Goal: Information Seeking & Learning: Learn about a topic

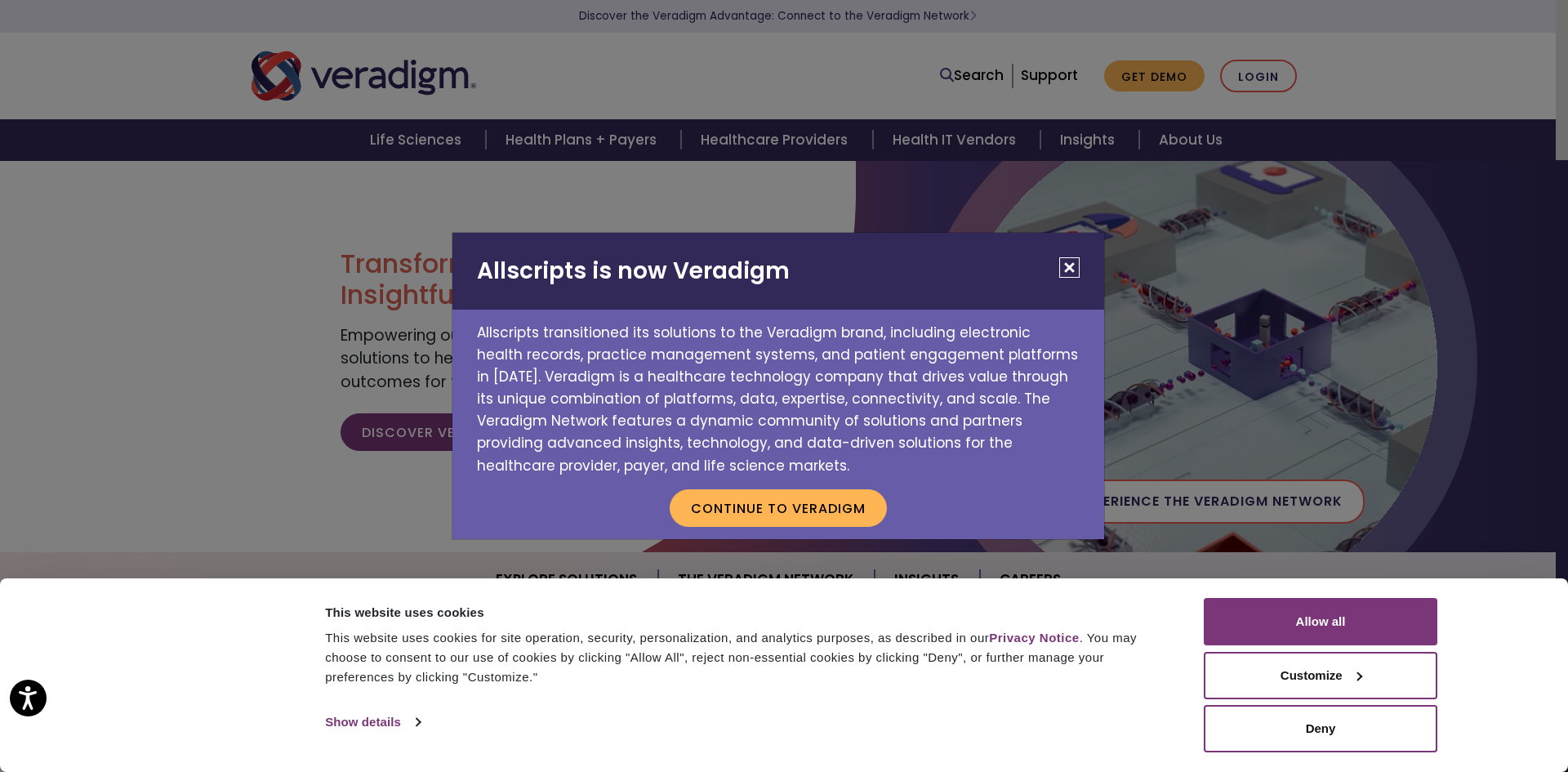
click at [1064, 273] on button "Close" at bounding box center [1069, 267] width 20 height 20
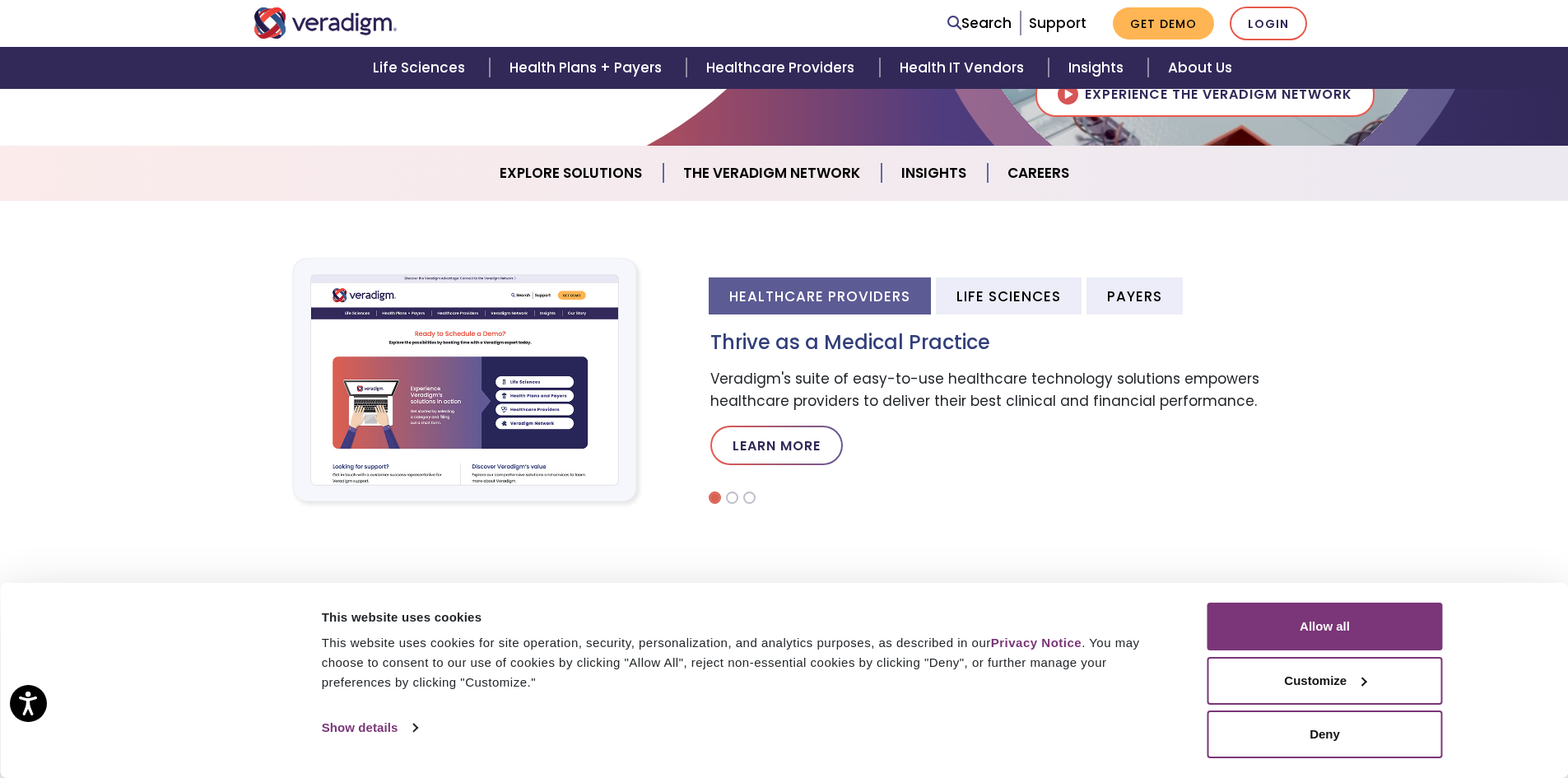
scroll to position [412, 0]
click at [1138, 303] on li "Payers" at bounding box center [1134, 295] width 96 height 37
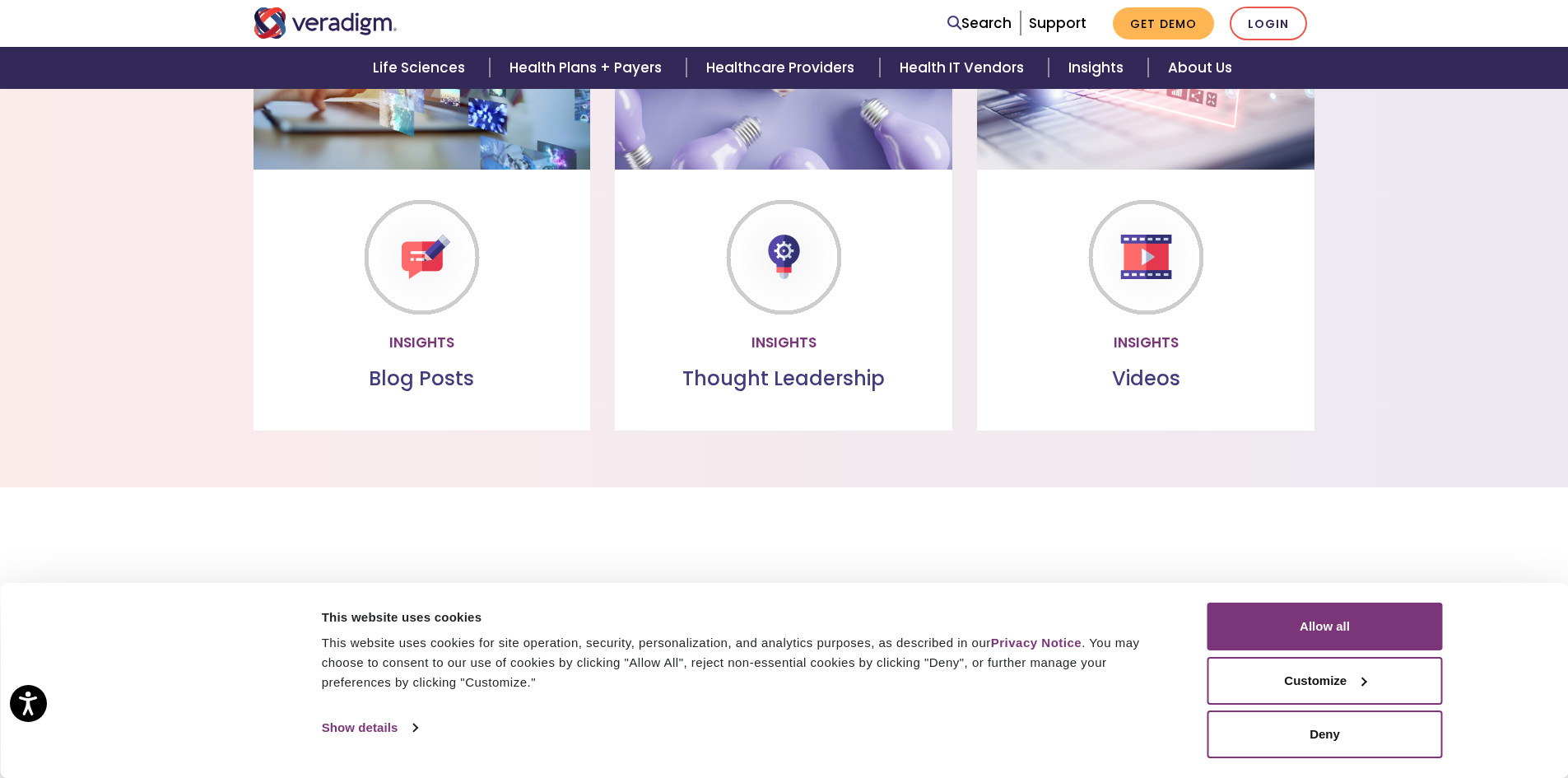
scroll to position [1482, 0]
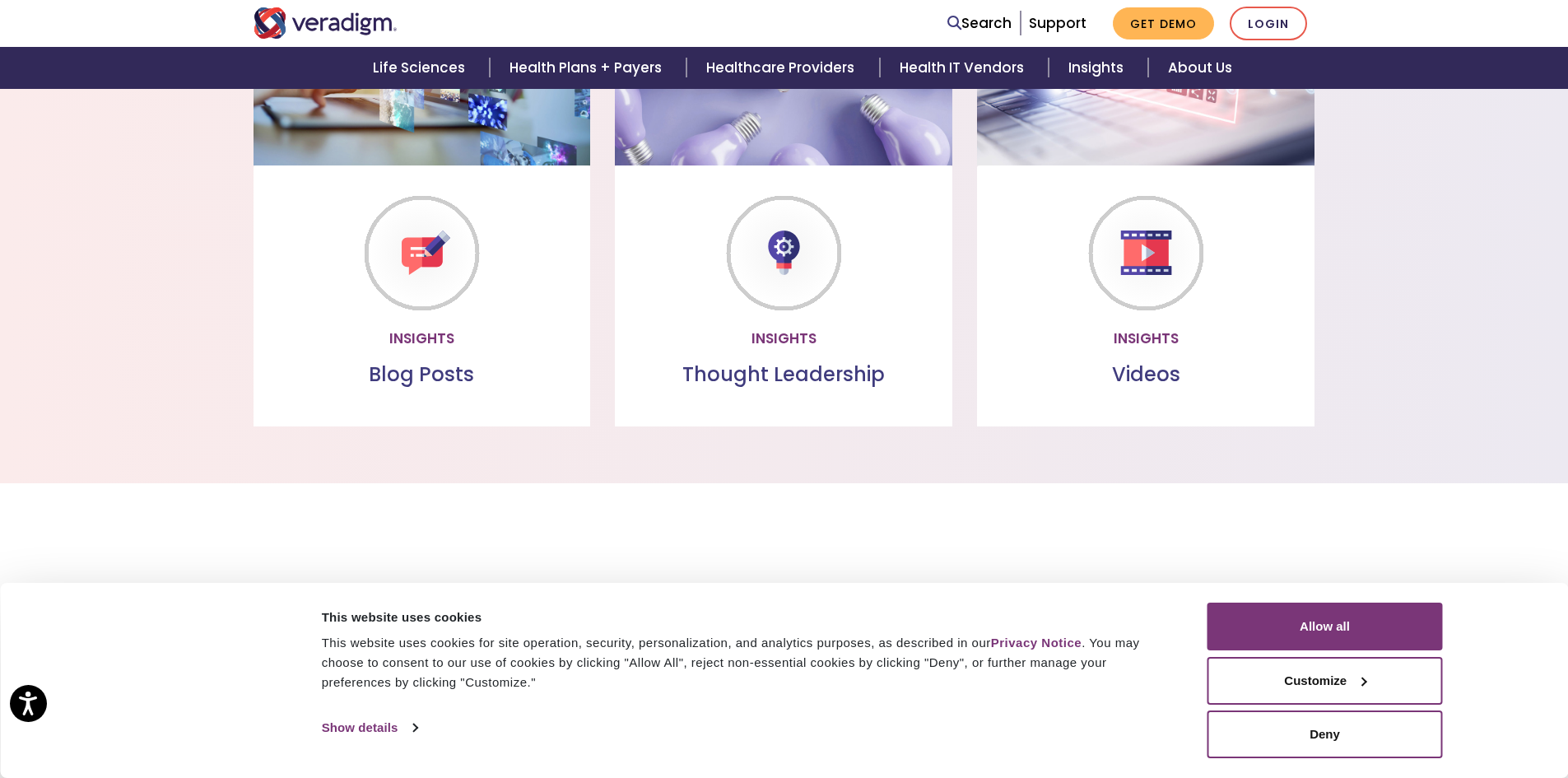
click at [1132, 343] on link "Watch more" at bounding box center [1146, 337] width 142 height 38
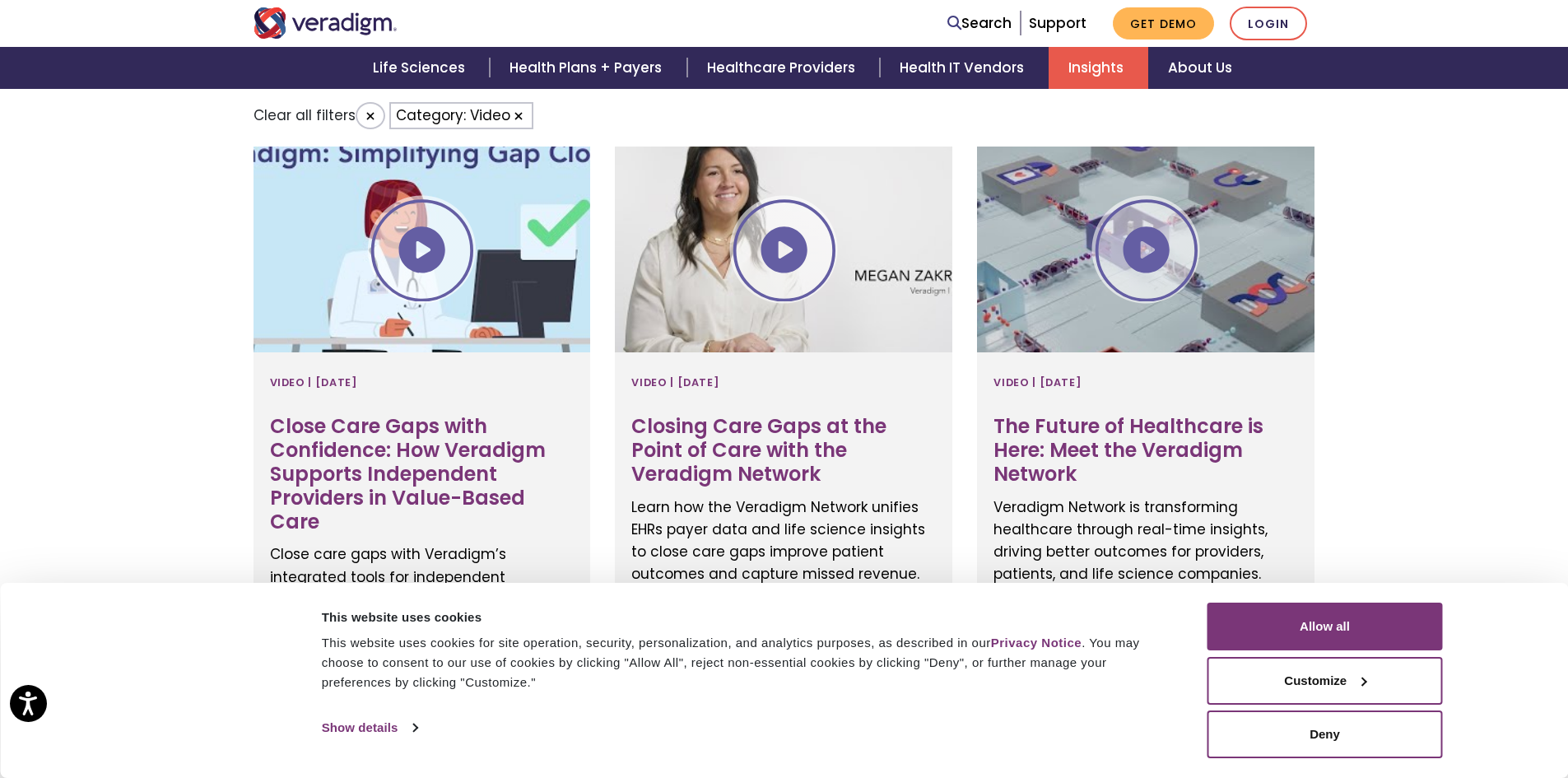
scroll to position [659, 0]
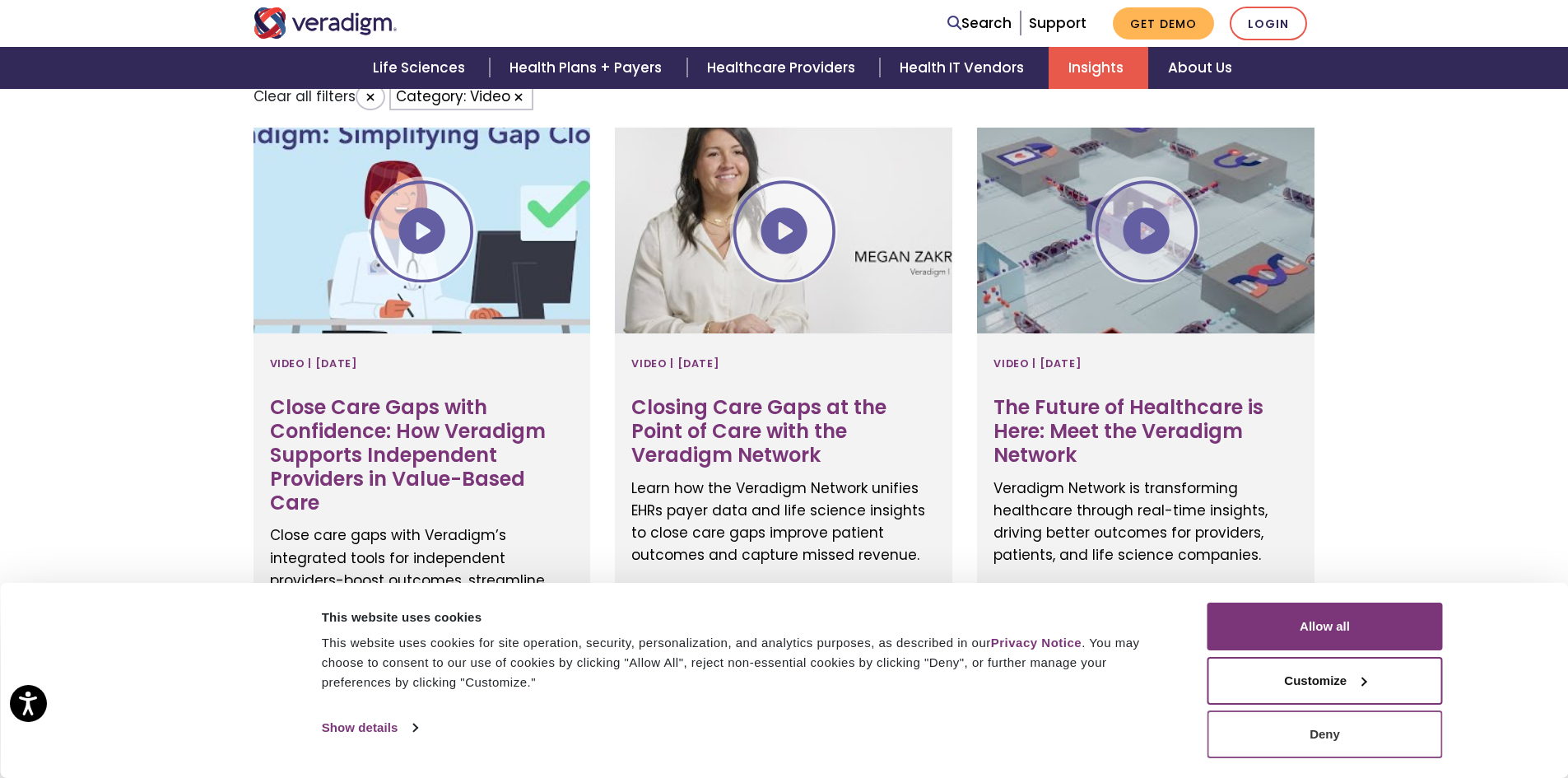
click at [1305, 735] on button "Deny" at bounding box center [1325, 735] width 235 height 48
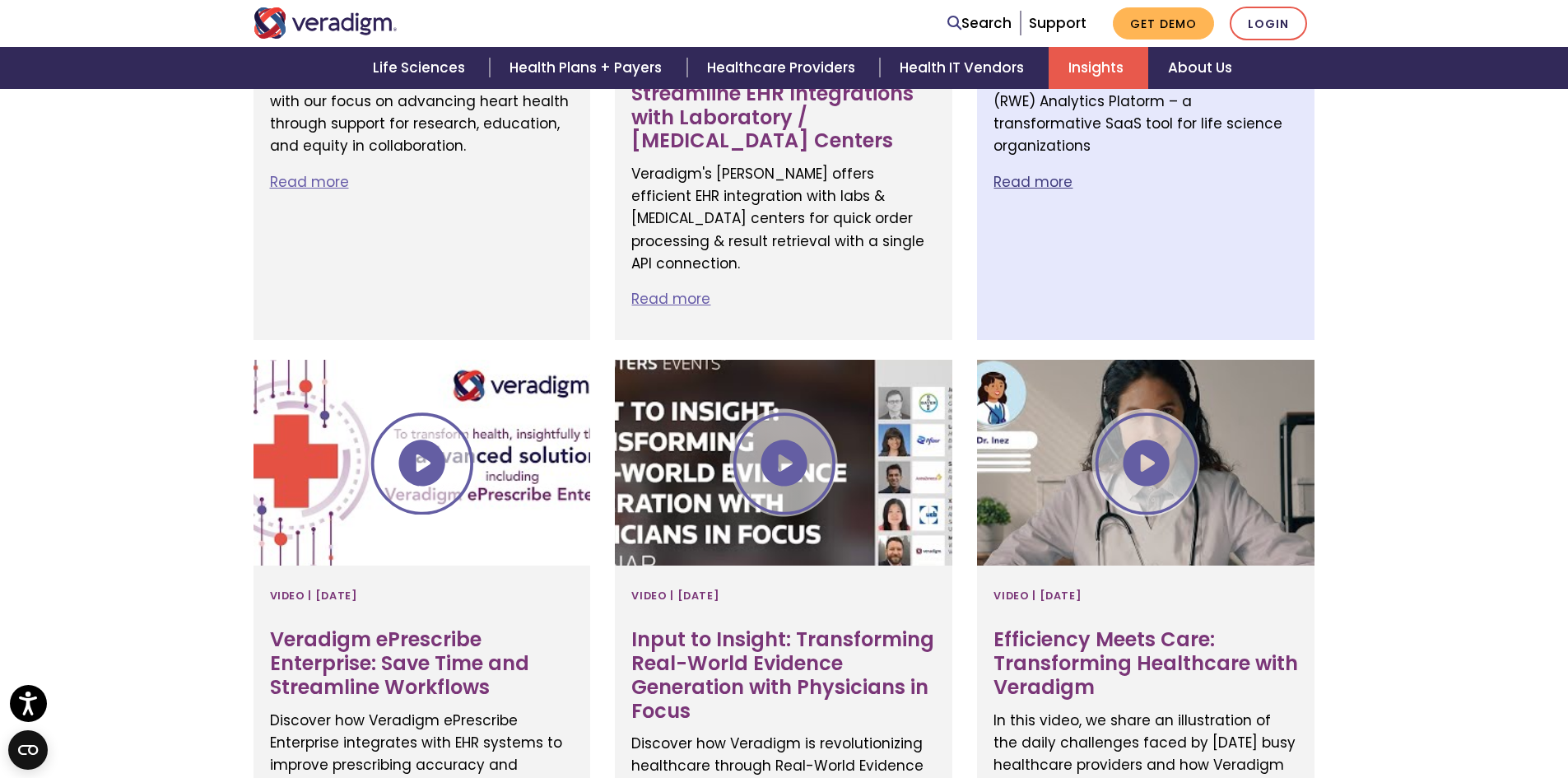
scroll to position [1647, 0]
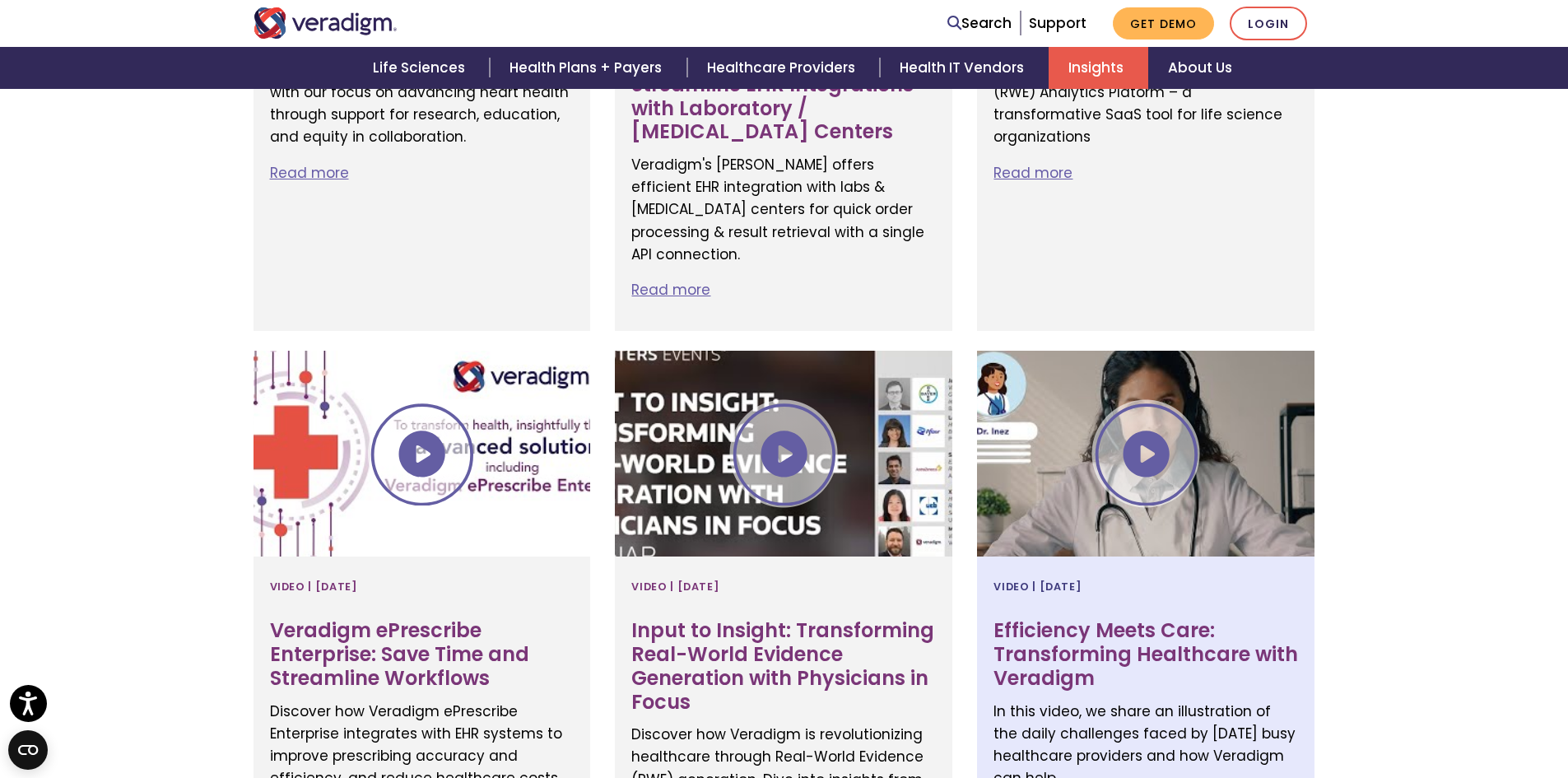
click at [1160, 375] on div at bounding box center [1146, 453] width 338 height 206
